Goal: Check status: Check status

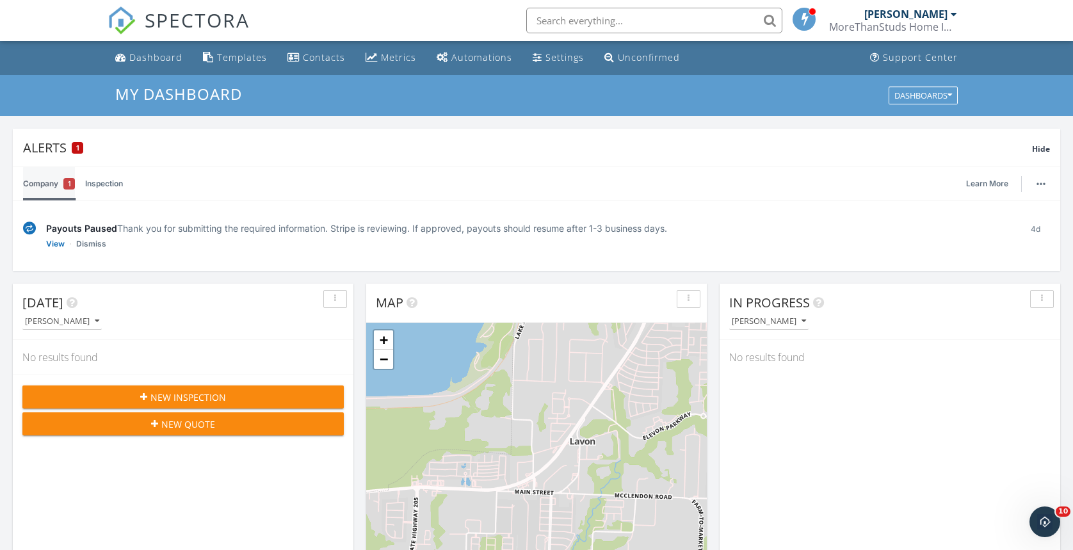
click at [41, 185] on link "Company 1" at bounding box center [49, 183] width 52 height 33
drag, startPoint x: 339, startPoint y: 226, endPoint x: 346, endPoint y: 227, distance: 6.4
click at [340, 227] on div "Payouts Paused Thank you for submitting the required information. Stripe is rev…" at bounding box center [528, 227] width 965 height 13
click at [419, 230] on div "Payouts Paused Thank you for submitting the required information. Stripe is rev…" at bounding box center [528, 227] width 965 height 13
click at [57, 243] on link "View" at bounding box center [55, 243] width 19 height 13
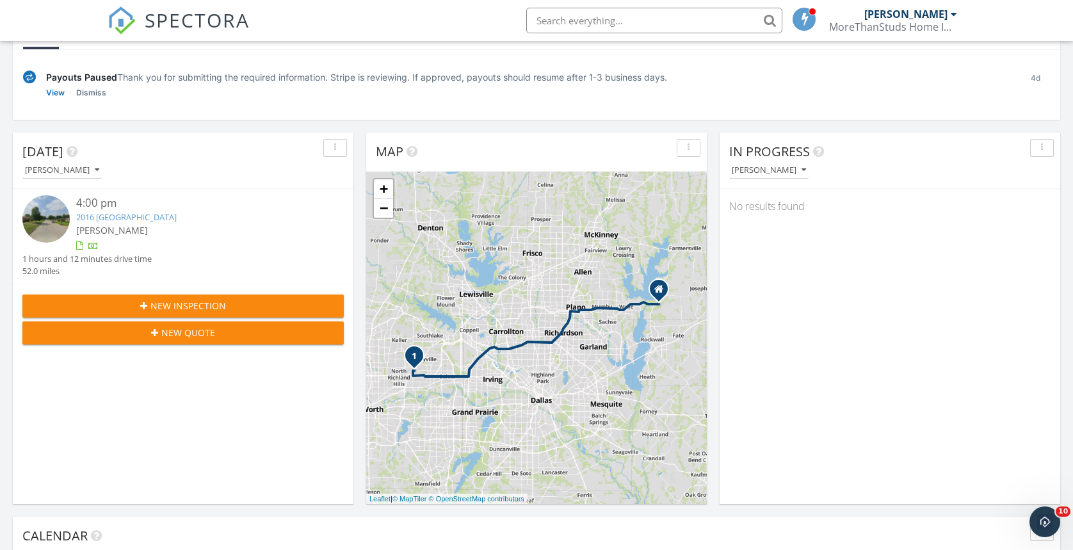
scroll to position [328, 0]
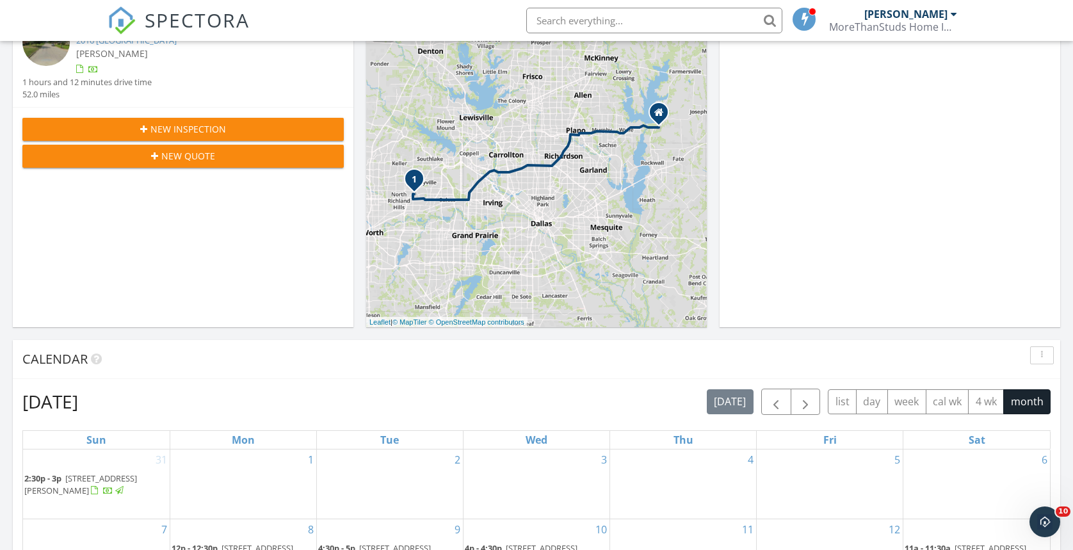
click at [351, 137] on div "New Inspection New Quote" at bounding box center [183, 142] width 341 height 71
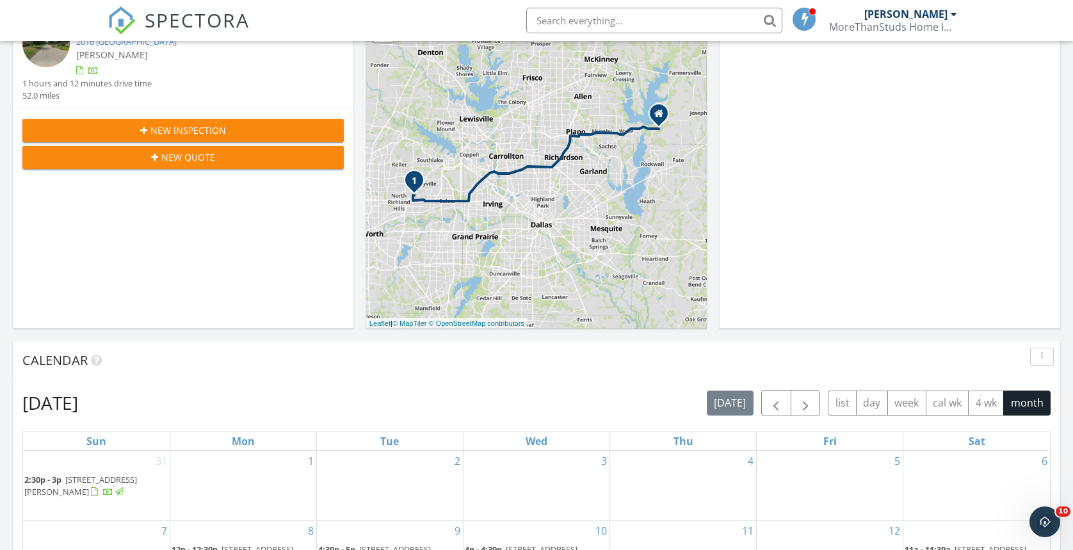
scroll to position [0, 0]
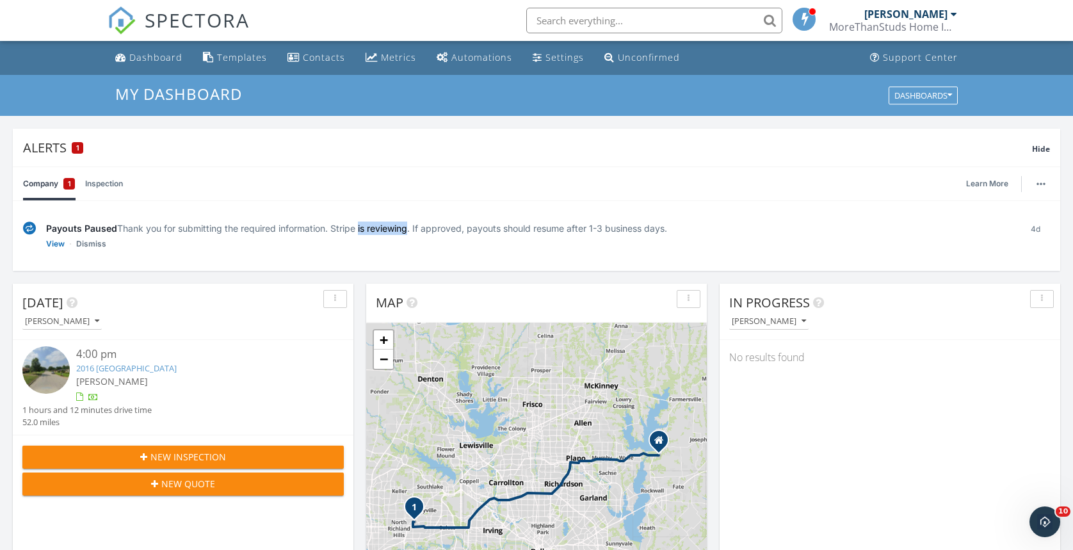
drag, startPoint x: 334, startPoint y: 225, endPoint x: 379, endPoint y: 225, distance: 44.8
click at [379, 225] on div "Payouts Paused Thank you for submitting the required information. Stripe is rev…" at bounding box center [528, 227] width 965 height 13
drag, startPoint x: 379, startPoint y: 225, endPoint x: 339, endPoint y: 227, distance: 39.7
click at [377, 226] on div "Payouts Paused Thank you for submitting the required information. Stripe is rev…" at bounding box center [528, 227] width 965 height 13
click at [349, 232] on div "Payouts Paused Thank you for submitting the required information. Stripe is rev…" at bounding box center [528, 227] width 965 height 13
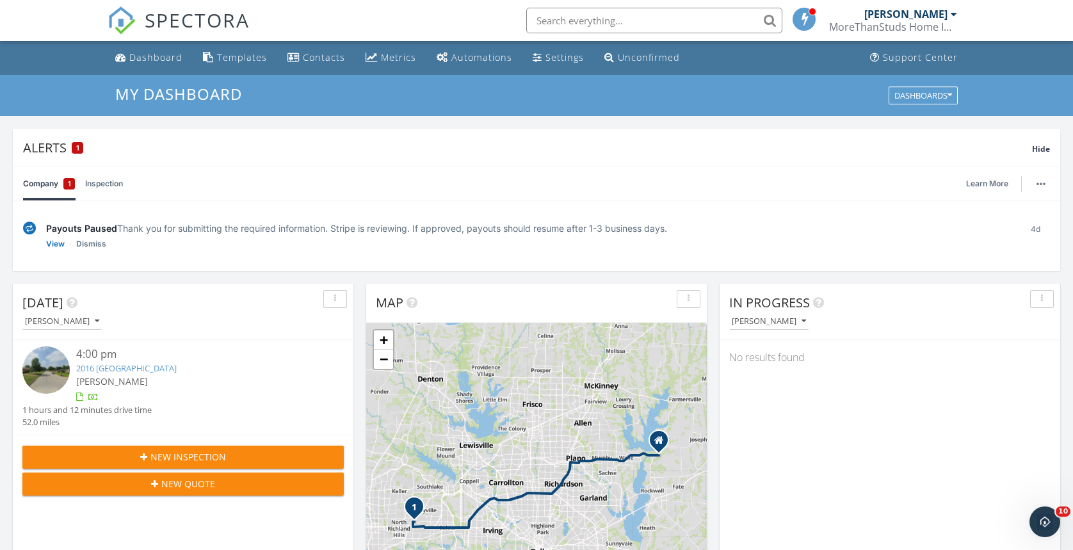
click at [350, 230] on div "Payouts Paused Thank you for submitting the required information. Stripe is rev…" at bounding box center [528, 227] width 965 height 13
